Goal: Task Accomplishment & Management: Manage account settings

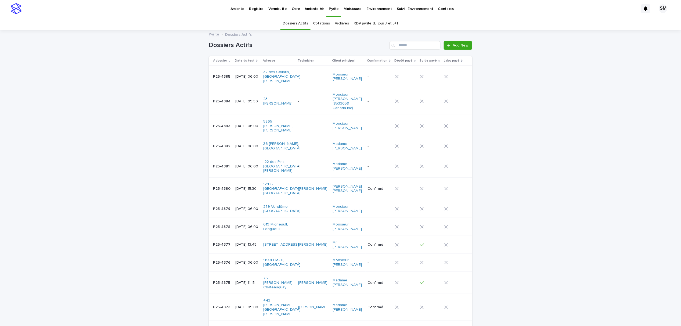
click at [241, 7] on p "Amiante" at bounding box center [237, 5] width 14 height 11
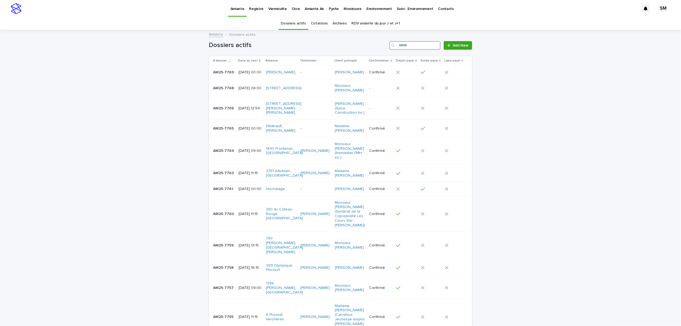
click at [419, 44] on input "Search" at bounding box center [414, 45] width 51 height 9
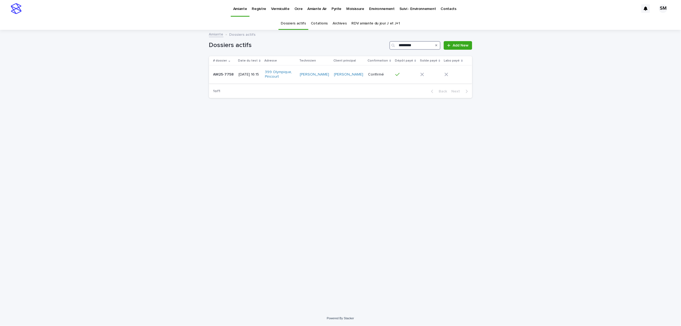
type input "*********"
click at [226, 79] on td "AM25-7758 AM25-7758" at bounding box center [223, 75] width 28 height 18
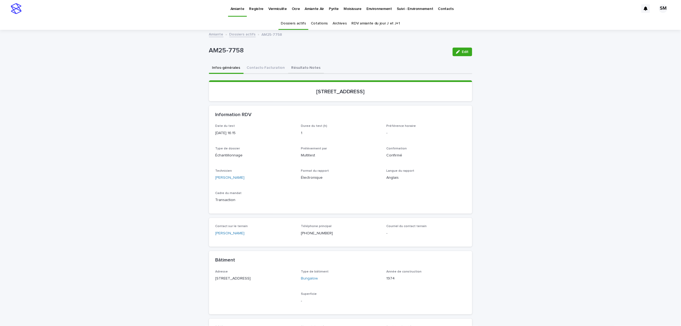
click at [288, 67] on button "Résultats-Notes" at bounding box center [306, 68] width 36 height 11
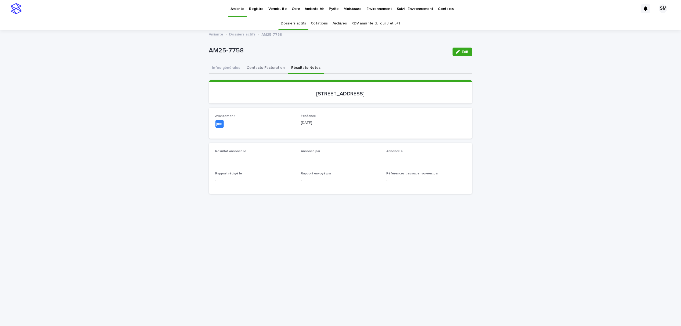
click at [265, 69] on button "Contacts-Facturation" at bounding box center [266, 68] width 45 height 11
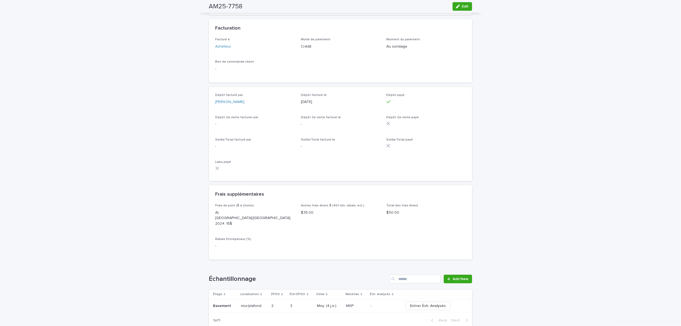
scroll to position [608, 0]
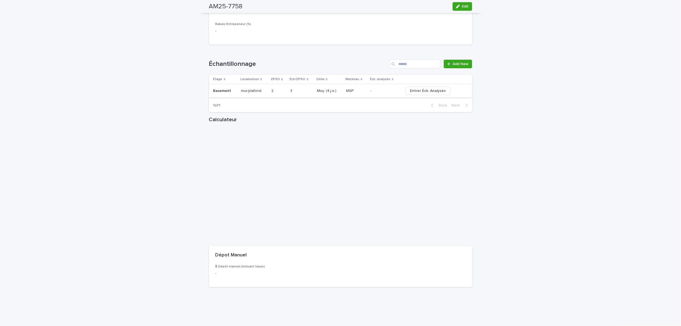
click at [413, 88] on span "Entrer Éch. Analysés" at bounding box center [428, 90] width 36 height 5
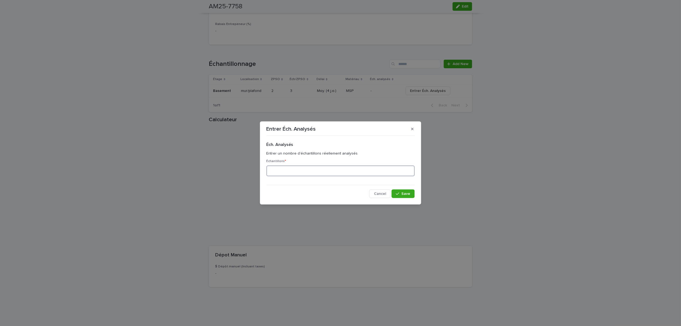
click at [304, 171] on input at bounding box center [340, 170] width 148 height 11
type input "*"
click at [397, 195] on icon "button" at bounding box center [397, 194] width 3 height 4
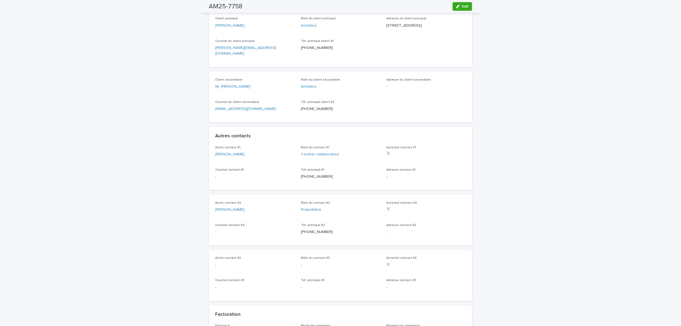
scroll to position [0, 0]
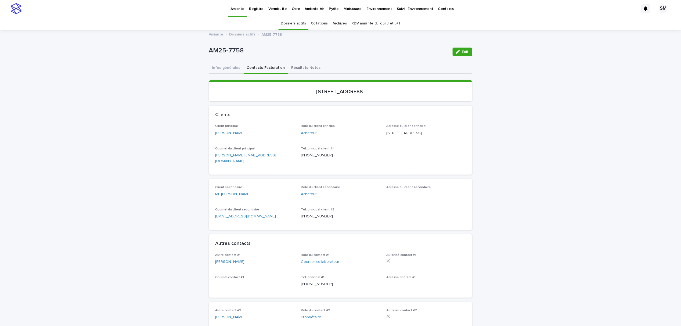
click at [300, 66] on button "Résultats-Notes" at bounding box center [306, 68] width 36 height 11
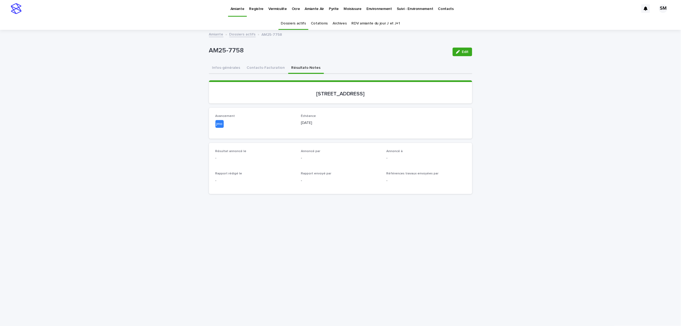
click at [457, 50] on icon "button" at bounding box center [458, 52] width 4 height 4
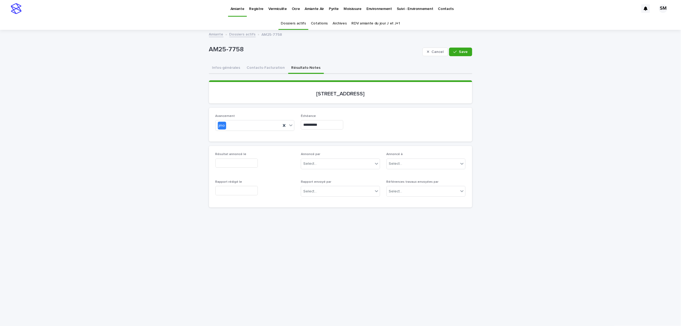
click at [243, 164] on input "text" at bounding box center [236, 162] width 42 height 9
click at [224, 117] on div "17" at bounding box center [221, 118] width 7 height 7
type input "**********"
click at [317, 161] on div "Select..." at bounding box center [337, 163] width 72 height 9
type input "**"
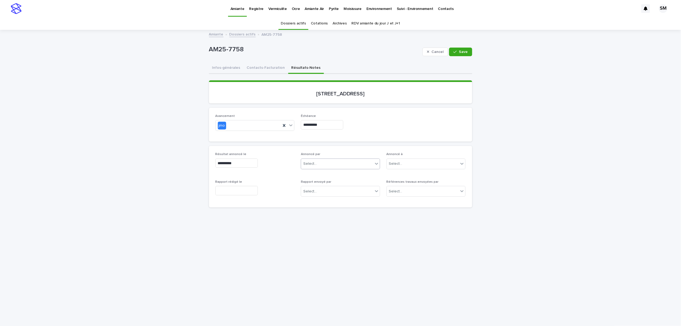
click at [341, 167] on div "Select..." at bounding box center [337, 163] width 72 height 9
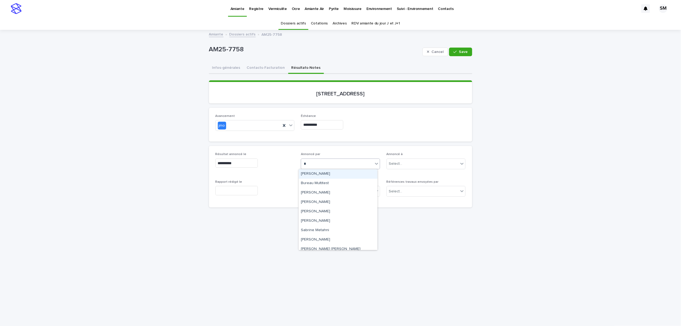
type input "**"
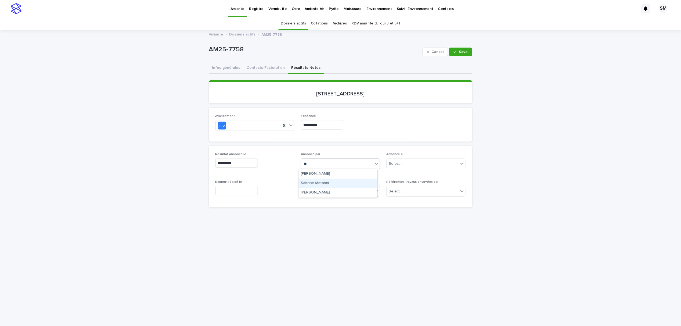
click at [329, 182] on div "Sabrine Metahni" at bounding box center [338, 183] width 79 height 9
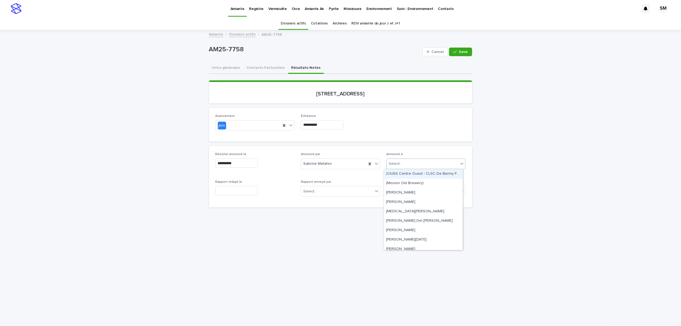
click at [395, 161] on div "Select..." at bounding box center [395, 164] width 13 height 6
type input "*"
type input "****"
click at [390, 211] on div "Mr. [PERSON_NAME]" at bounding box center [423, 211] width 79 height 9
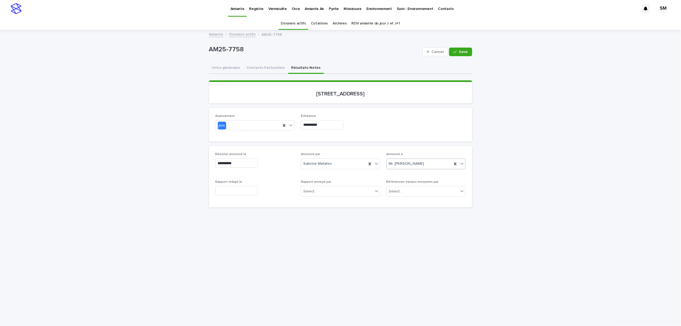
click at [235, 191] on input "text" at bounding box center [236, 190] width 42 height 9
click at [223, 146] on div "17" at bounding box center [221, 146] width 7 height 7
type input "**********"
click at [453, 53] on icon "button" at bounding box center [454, 52] width 3 height 4
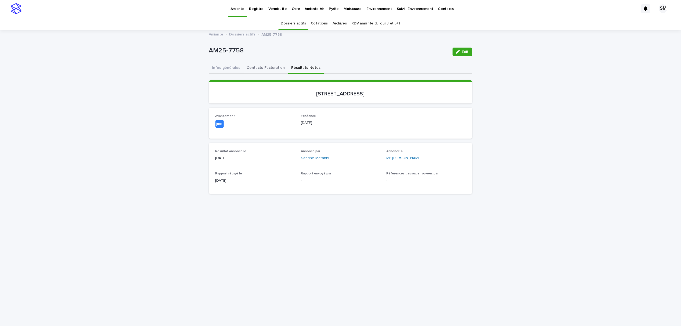
click at [258, 67] on button "Contacts-Facturation" at bounding box center [266, 68] width 45 height 11
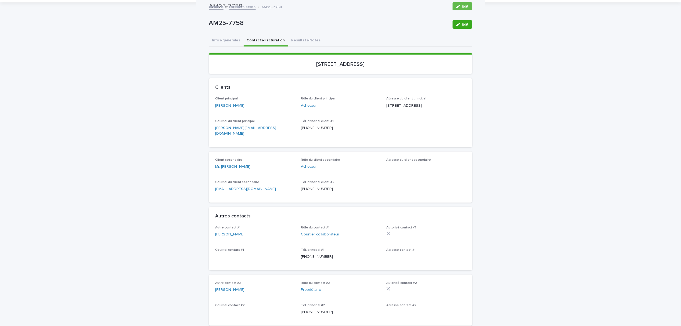
scroll to position [5, 0]
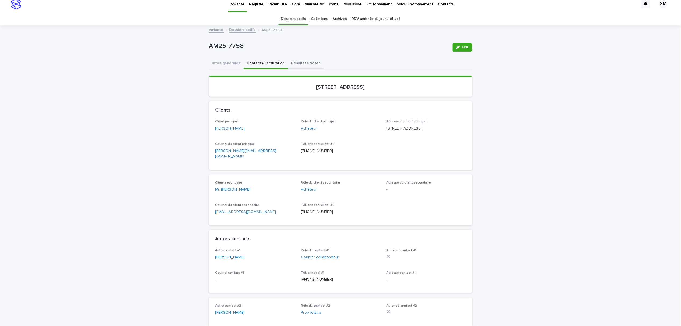
click at [298, 69] on button "Résultats-Notes" at bounding box center [306, 63] width 36 height 11
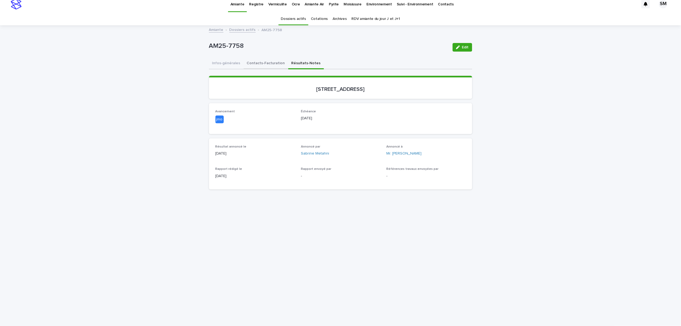
click at [257, 60] on button "Contacts-Facturation" at bounding box center [266, 63] width 45 height 11
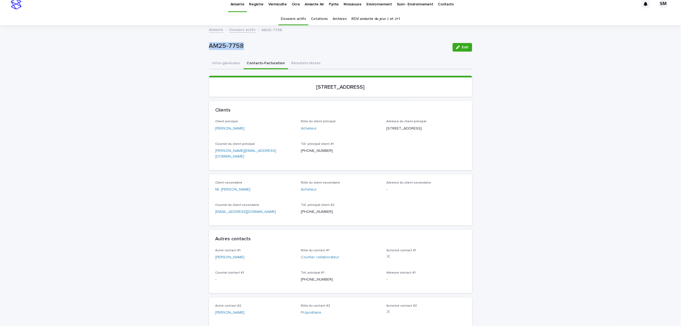
drag, startPoint x: 230, startPoint y: 52, endPoint x: 204, endPoint y: 50, distance: 25.9
drag, startPoint x: 404, startPoint y: 85, endPoint x: 288, endPoint y: 88, distance: 116.0
click at [288, 88] on p "[STREET_ADDRESS]" at bounding box center [340, 87] width 250 height 6
copy p "[STREET_ADDRESS]"
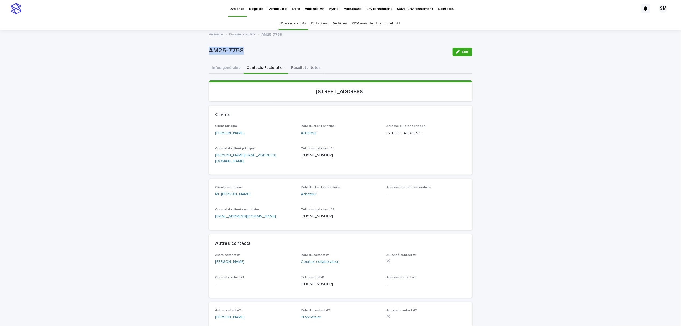
click at [290, 70] on button "Résultats-Notes" at bounding box center [306, 68] width 36 height 11
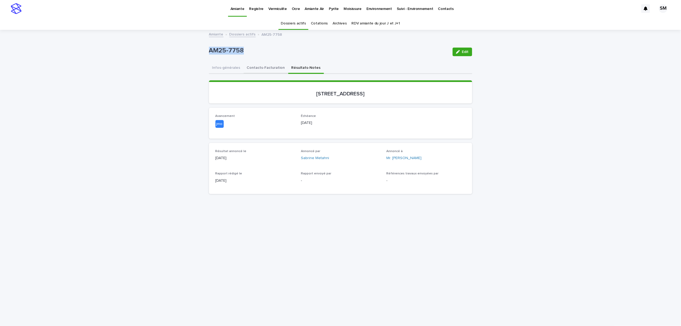
click at [262, 70] on button "Contacts-Facturation" at bounding box center [266, 68] width 45 height 11
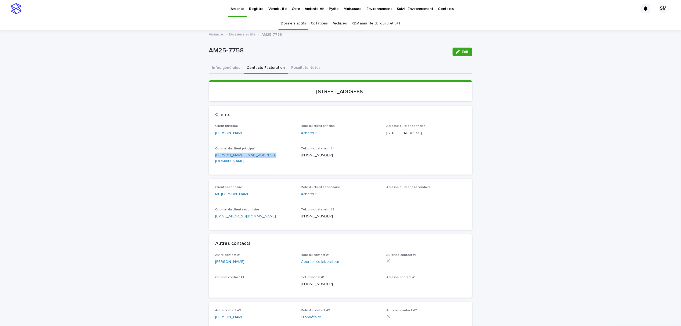
drag, startPoint x: 262, startPoint y: 161, endPoint x: 205, endPoint y: 163, distance: 57.0
copy link "[PERSON_NAME][EMAIL_ADDRESS][DOMAIN_NAME]"
drag, startPoint x: 264, startPoint y: 215, endPoint x: 210, endPoint y: 220, distance: 54.5
click at [210, 220] on div "Client secondaire Mr. [PERSON_NAME] Rôle du client secondaire Acheteur Adresse …" at bounding box center [340, 204] width 263 height 51
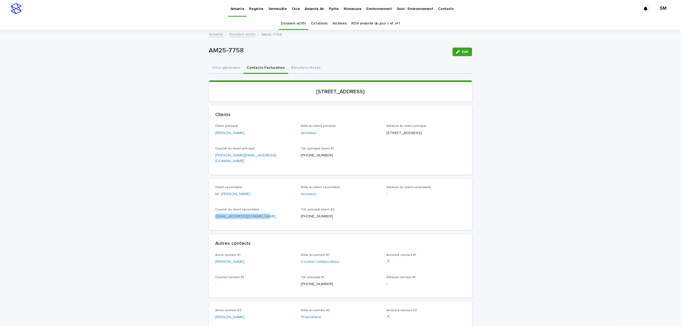
copy link "[EMAIL_ADDRESS][DOMAIN_NAME]"
click at [304, 64] on button "Résultats-Notes" at bounding box center [306, 68] width 36 height 11
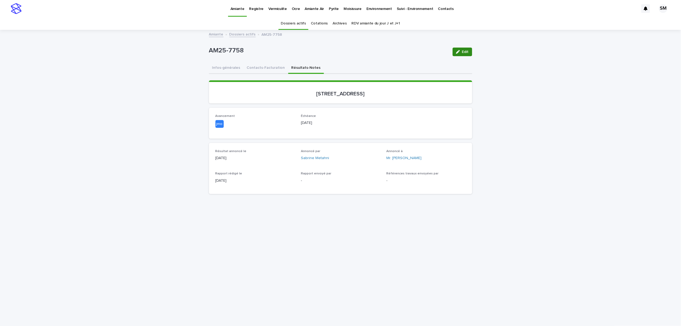
click at [456, 52] on icon "button" at bounding box center [458, 52] width 4 height 4
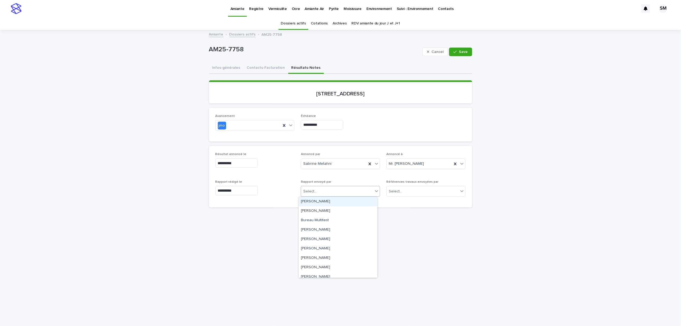
click at [317, 188] on div "Select..." at bounding box center [337, 191] width 72 height 9
type input "**"
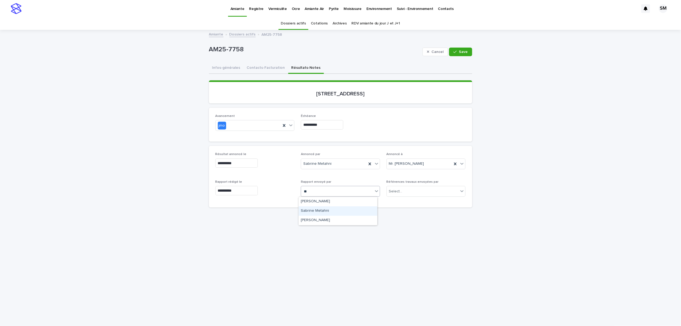
click at [326, 210] on div "Sabrine Metahni" at bounding box center [338, 210] width 79 height 9
click at [290, 128] on div at bounding box center [291, 125] width 6 height 10
click at [240, 175] on div "complété" at bounding box center [252, 172] width 79 height 9
click at [450, 52] on button "Save" at bounding box center [460, 52] width 23 height 9
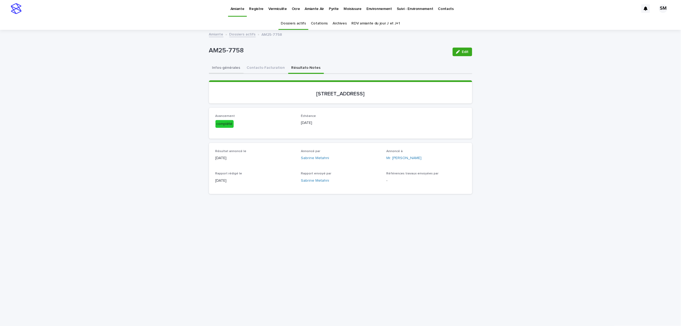
click at [217, 67] on button "Infos-générales" at bounding box center [226, 68] width 35 height 11
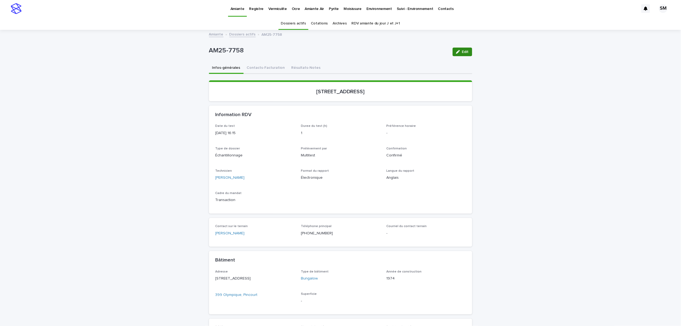
click at [462, 52] on span "Edit" at bounding box center [465, 52] width 7 height 4
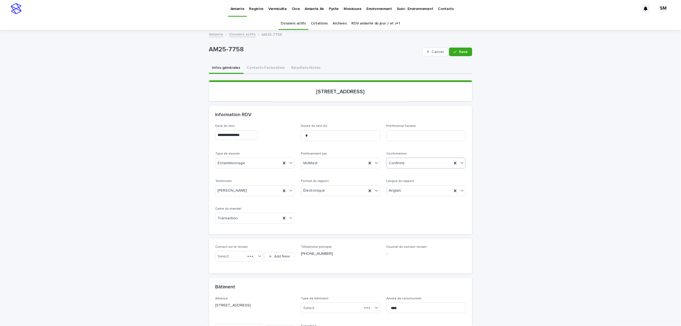
click at [460, 163] on icon at bounding box center [461, 163] width 3 height 2
click at [460, 162] on icon at bounding box center [461, 163] width 3 height 2
click at [409, 238] on div "Archivé" at bounding box center [423, 238] width 79 height 9
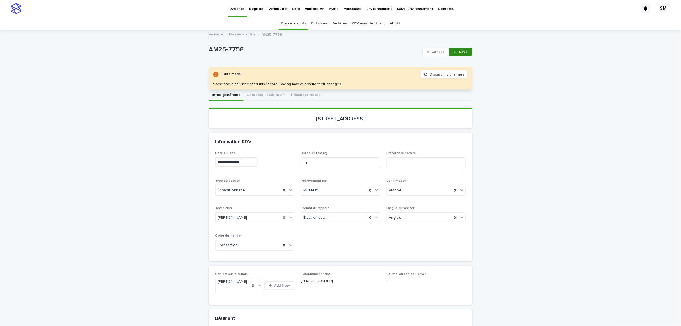
click at [455, 51] on div "button" at bounding box center [455, 52] width 5 height 4
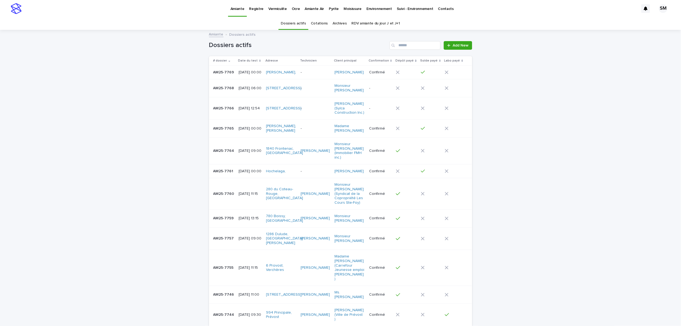
click at [326, 9] on div "Pyrite" at bounding box center [333, 5] width 15 height 11
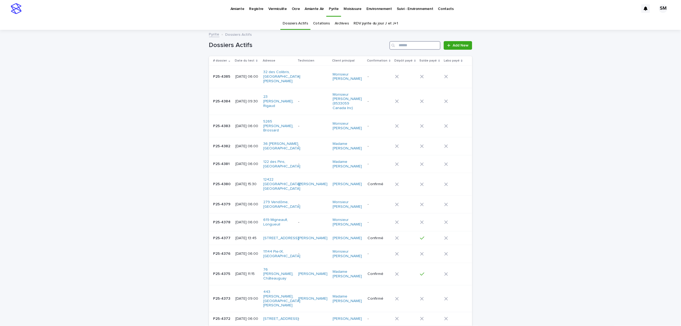
click at [412, 46] on input "Search" at bounding box center [414, 45] width 51 height 9
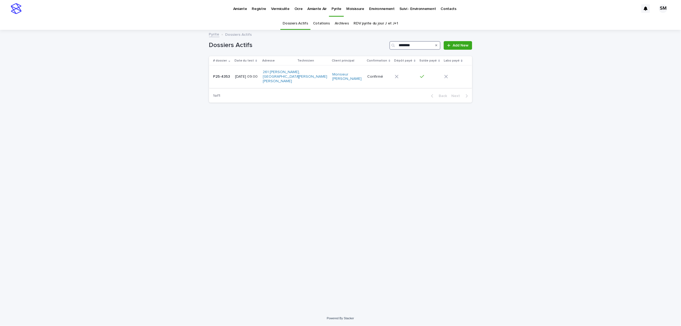
type input "********"
click at [218, 81] on td "P25-4353 P25-4353" at bounding box center [221, 77] width 24 height 22
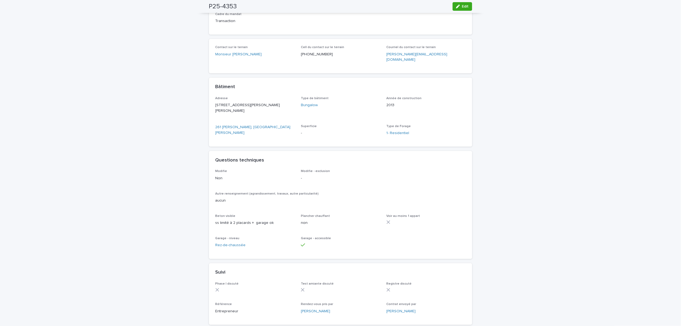
scroll to position [143, 0]
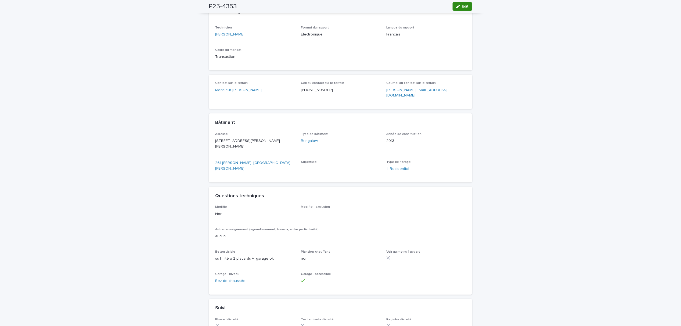
click at [456, 5] on icon "button" at bounding box center [458, 7] width 4 height 4
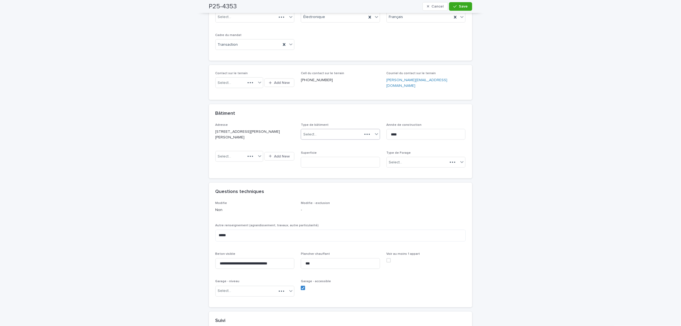
scroll to position [186, 0]
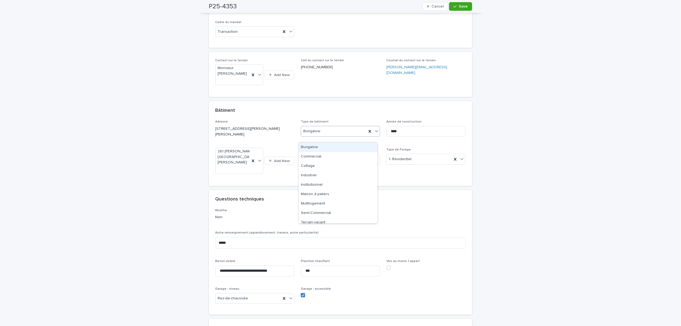
click at [374, 134] on icon at bounding box center [376, 130] width 5 height 5
click at [326, 168] on div "Cottage" at bounding box center [338, 165] width 79 height 9
click at [459, 6] on span "Save" at bounding box center [463, 7] width 9 height 4
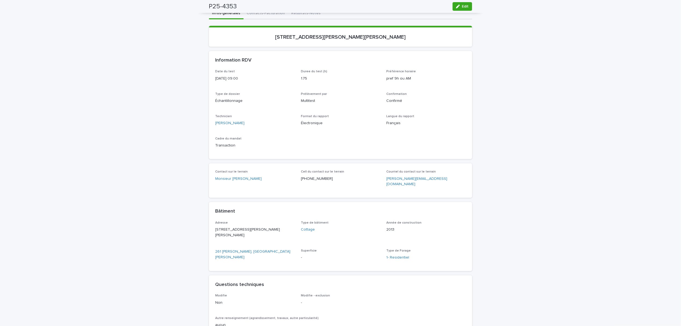
scroll to position [0, 0]
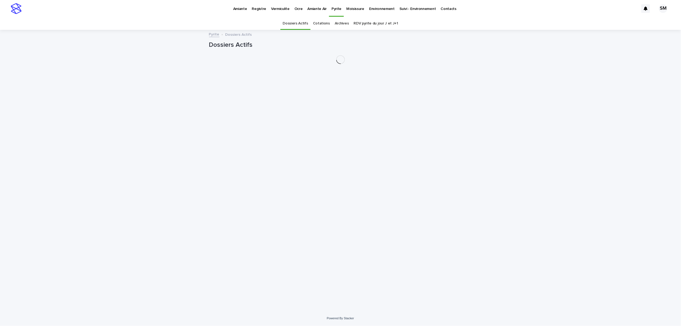
click at [243, 9] on p "Amiante" at bounding box center [240, 5] width 14 height 11
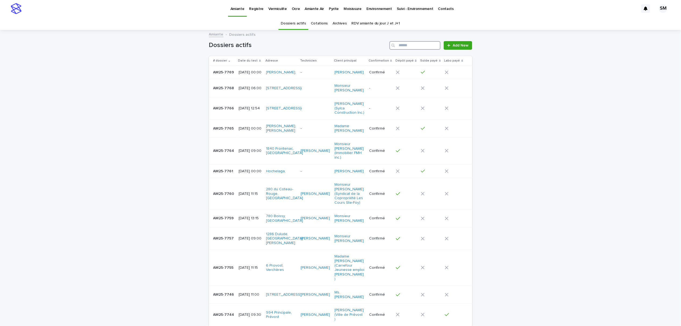
click at [408, 43] on input "Search" at bounding box center [414, 45] width 51 height 9
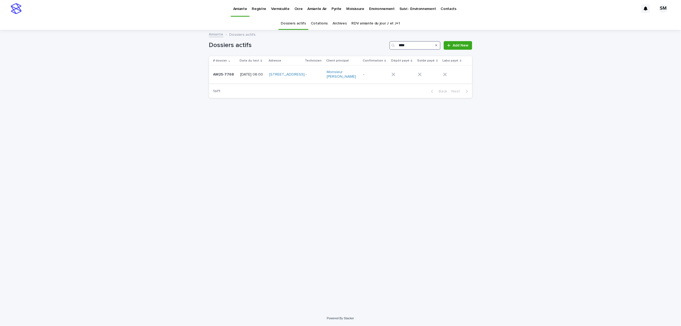
type input "****"
click at [213, 79] on div "AM25-7768 AM25-7768" at bounding box center [224, 74] width 23 height 9
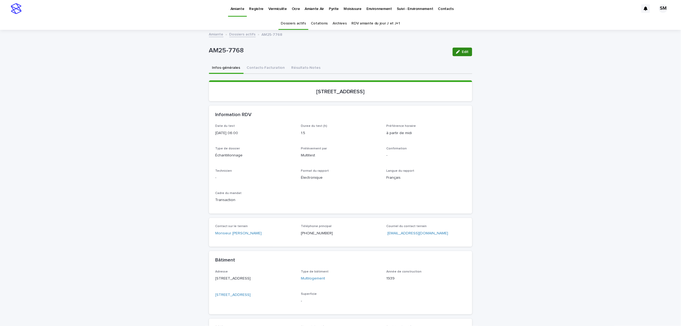
click at [459, 51] on div "button" at bounding box center [459, 52] width 6 height 4
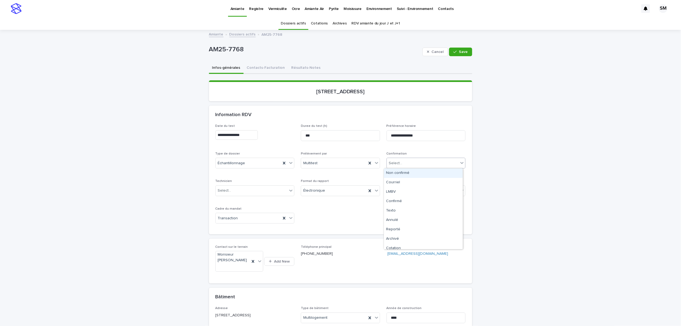
click at [443, 161] on div "Select..." at bounding box center [423, 163] width 72 height 9
click at [417, 221] on div "Annulé" at bounding box center [423, 219] width 79 height 9
click at [464, 51] on span "Save" at bounding box center [463, 52] width 9 height 4
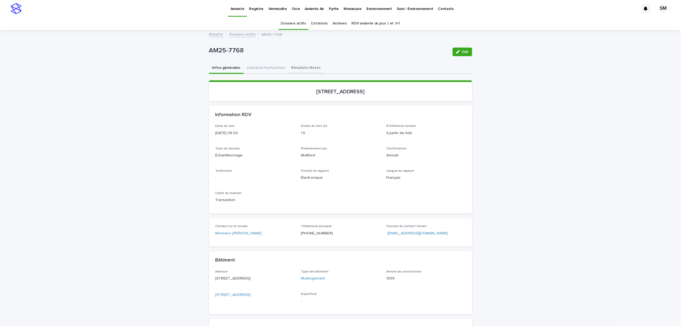
click at [303, 69] on button "Résultats-Notes" at bounding box center [306, 68] width 36 height 11
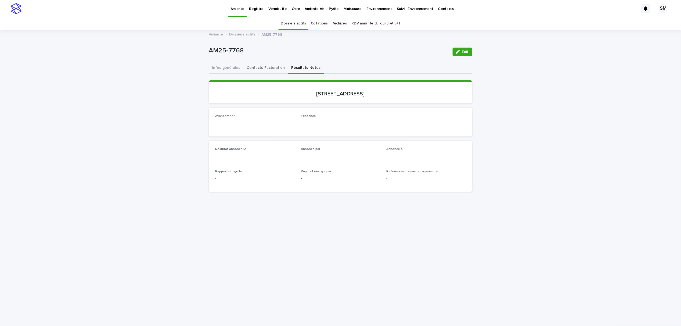
click at [262, 68] on button "Contacts-Facturation" at bounding box center [266, 68] width 45 height 11
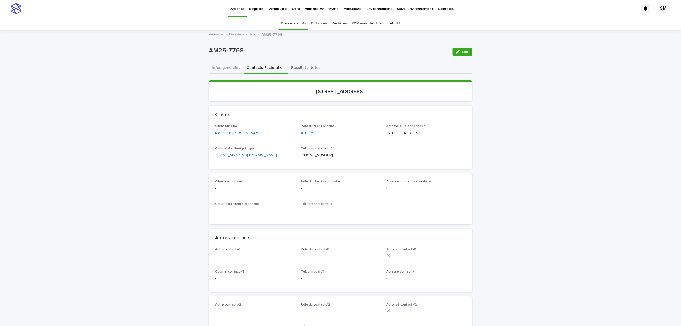
click at [290, 68] on button "Résultats-Notes" at bounding box center [306, 68] width 36 height 11
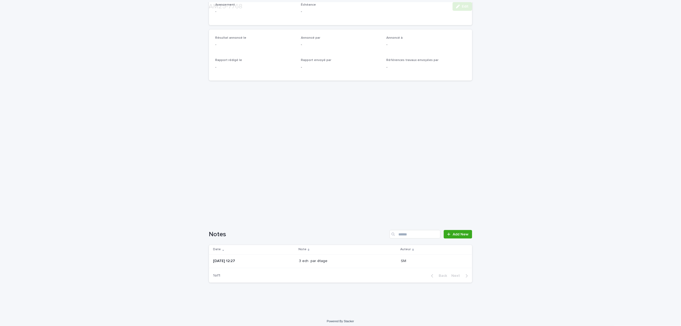
scroll to position [114, 0]
click at [453, 232] on span "Add New" at bounding box center [461, 232] width 16 height 4
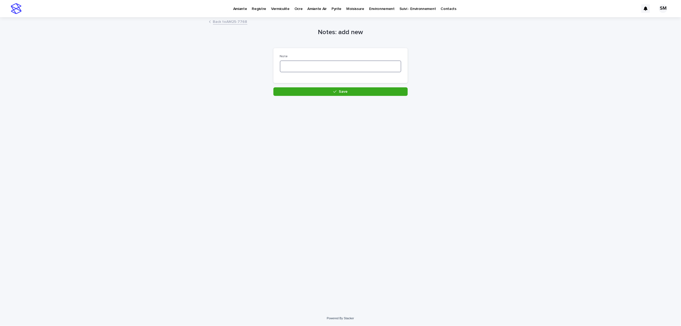
click at [311, 70] on textarea at bounding box center [340, 66] width 121 height 12
type textarea "**********"
click at [326, 92] on button "Save" at bounding box center [340, 91] width 134 height 9
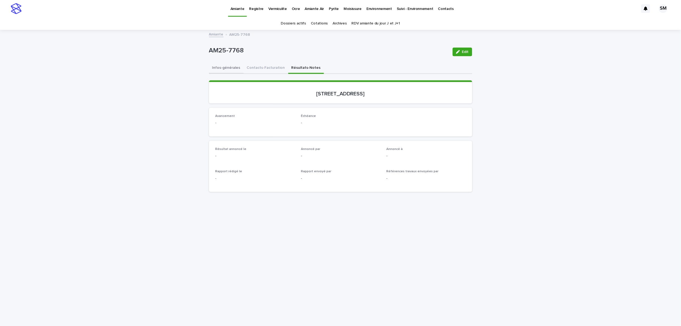
click at [217, 70] on button "Infos-générales" at bounding box center [226, 68] width 35 height 11
